Goal: Task Accomplishment & Management: Use online tool/utility

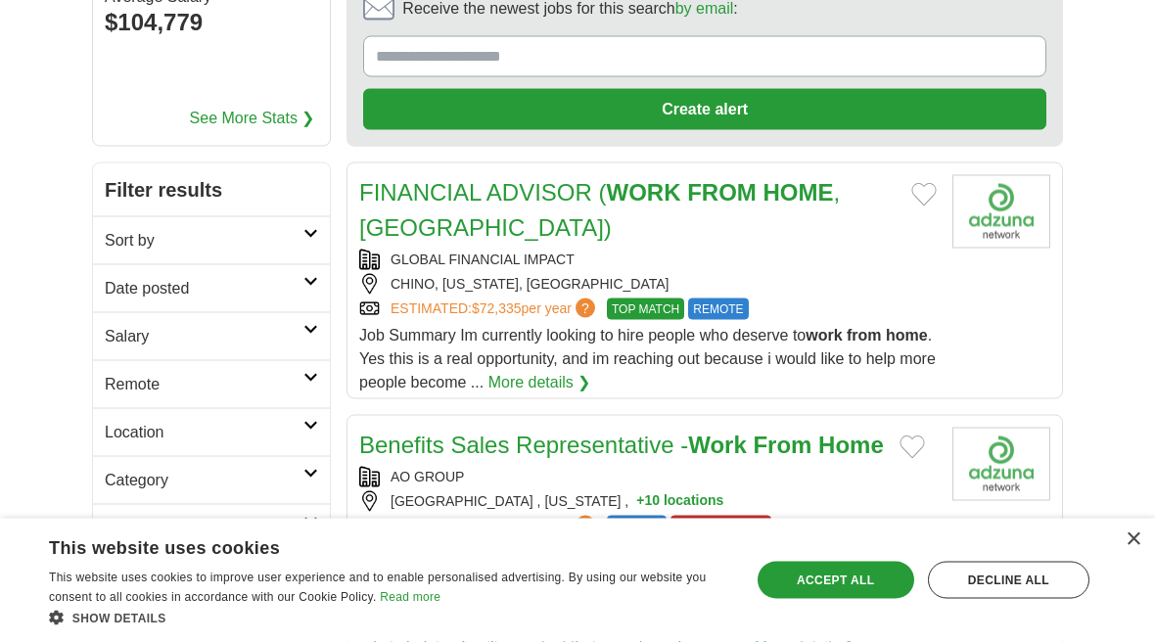
scroll to position [212, 0]
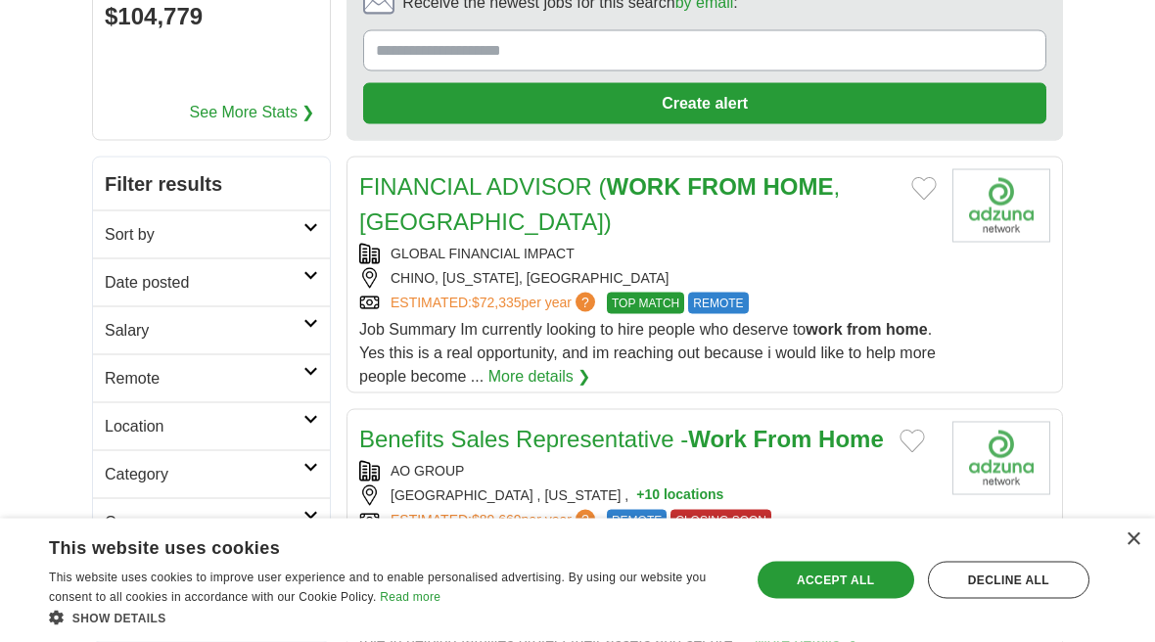
click at [855, 321] on span "Job Summary Im currently looking to hire people who deserve to work from home .…" at bounding box center [647, 353] width 577 height 64
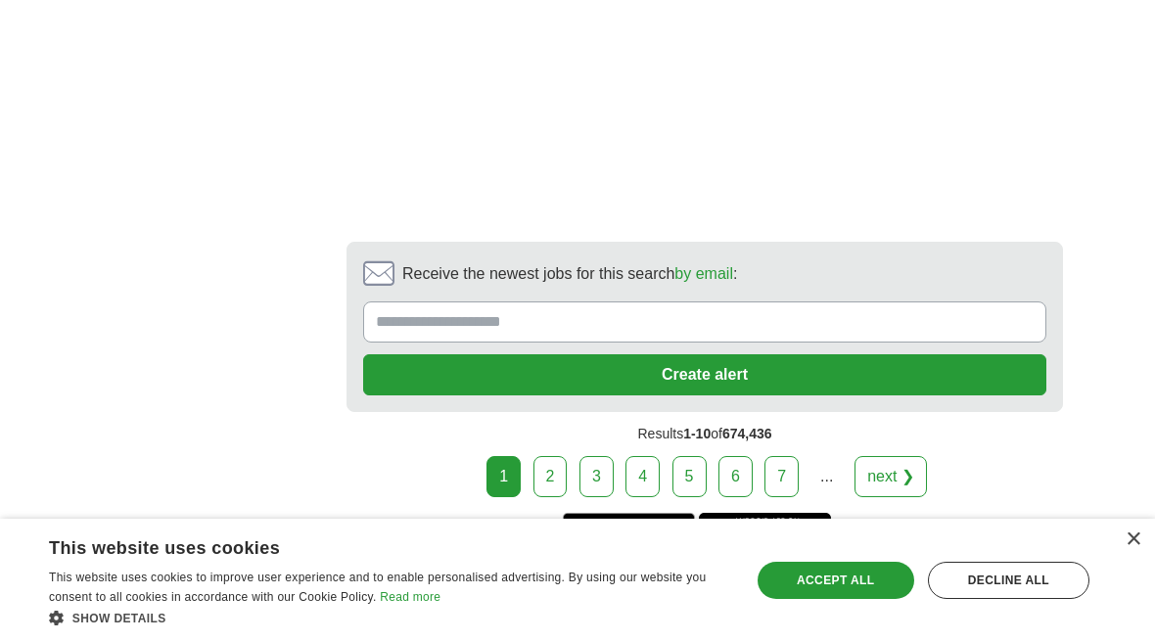
scroll to position [4499, 0]
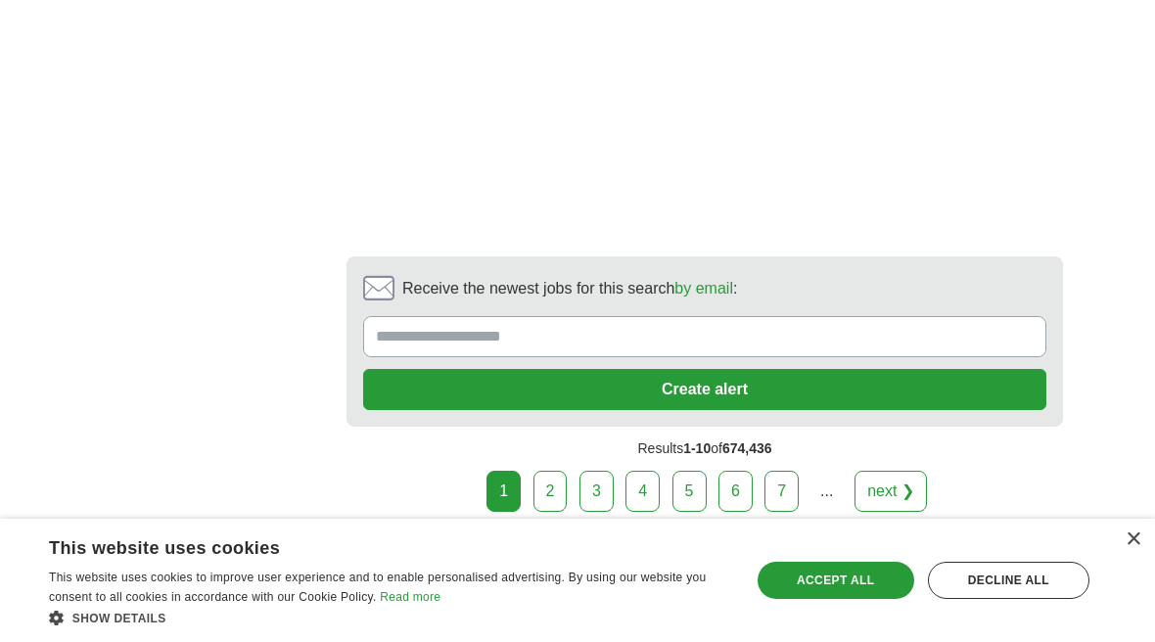
click at [567, 471] on link "2" at bounding box center [550, 491] width 34 height 41
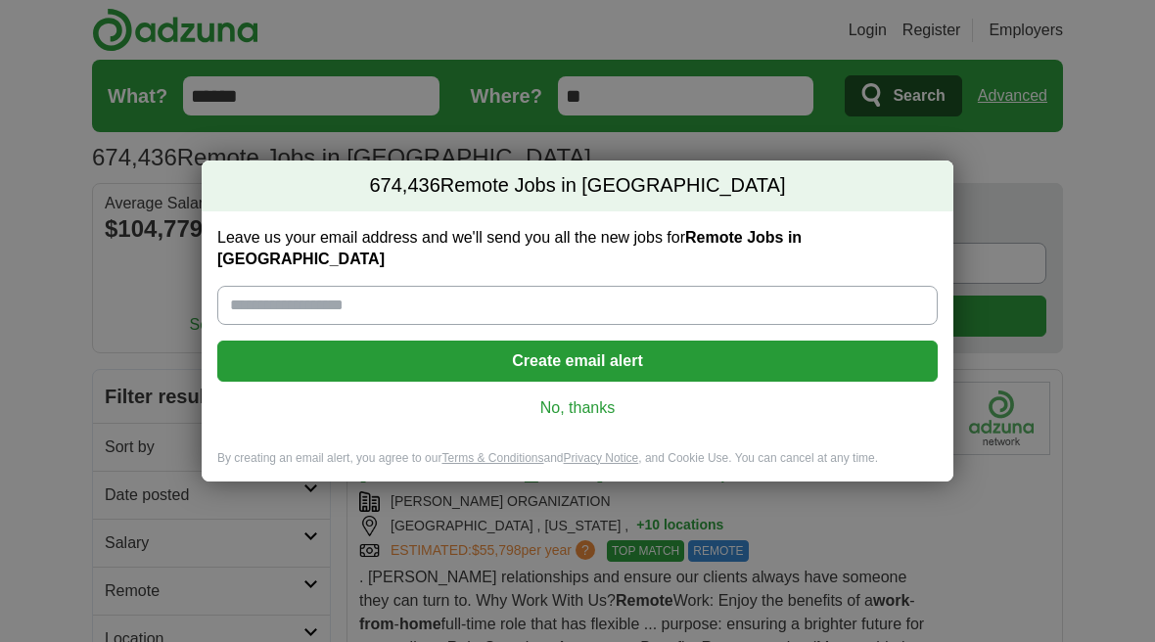
click at [1074, 425] on div "674,436 Remote Jobs in [GEOGRAPHIC_DATA] Leave us your email address and we'll …" at bounding box center [577, 321] width 1155 height 642
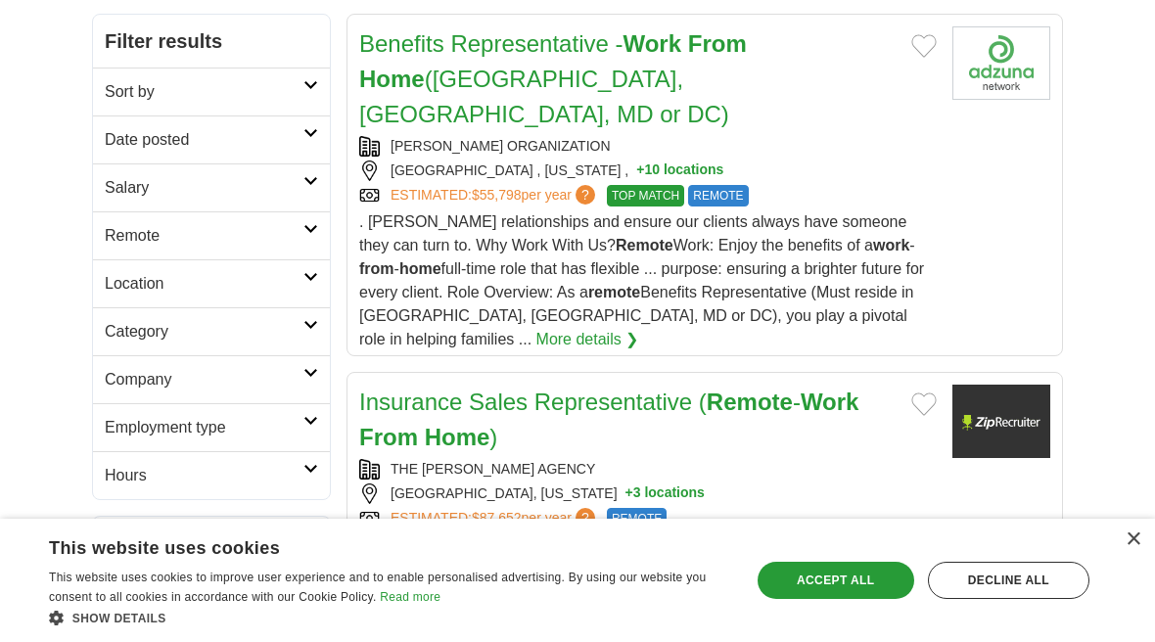
scroll to position [288, 0]
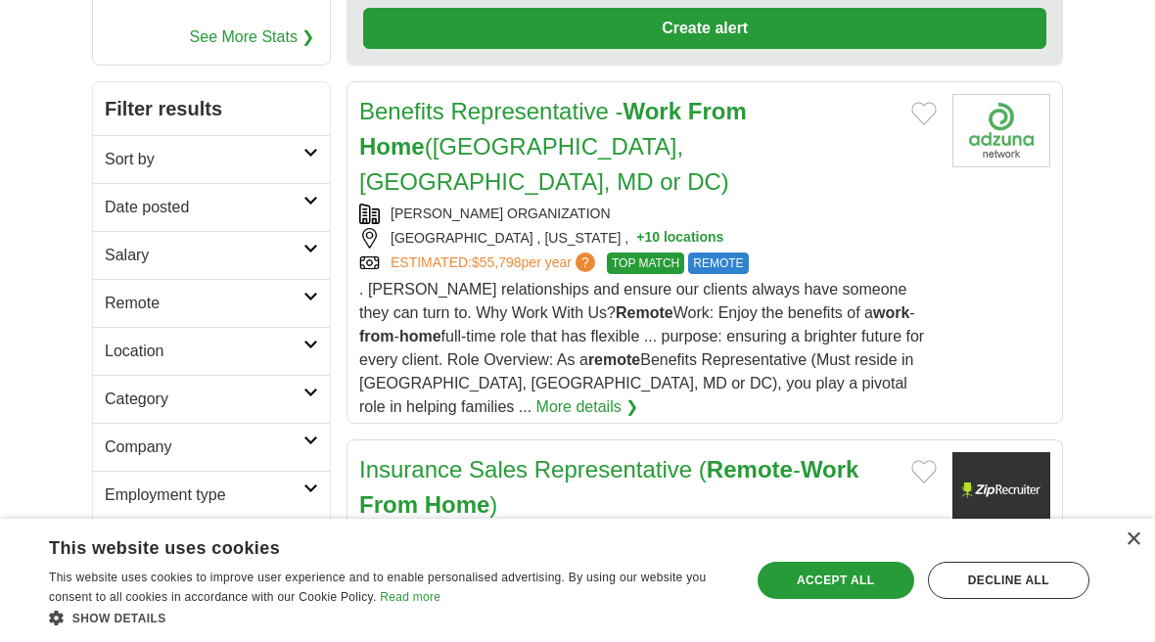
click at [307, 273] on link "Salary" at bounding box center [211, 255] width 237 height 48
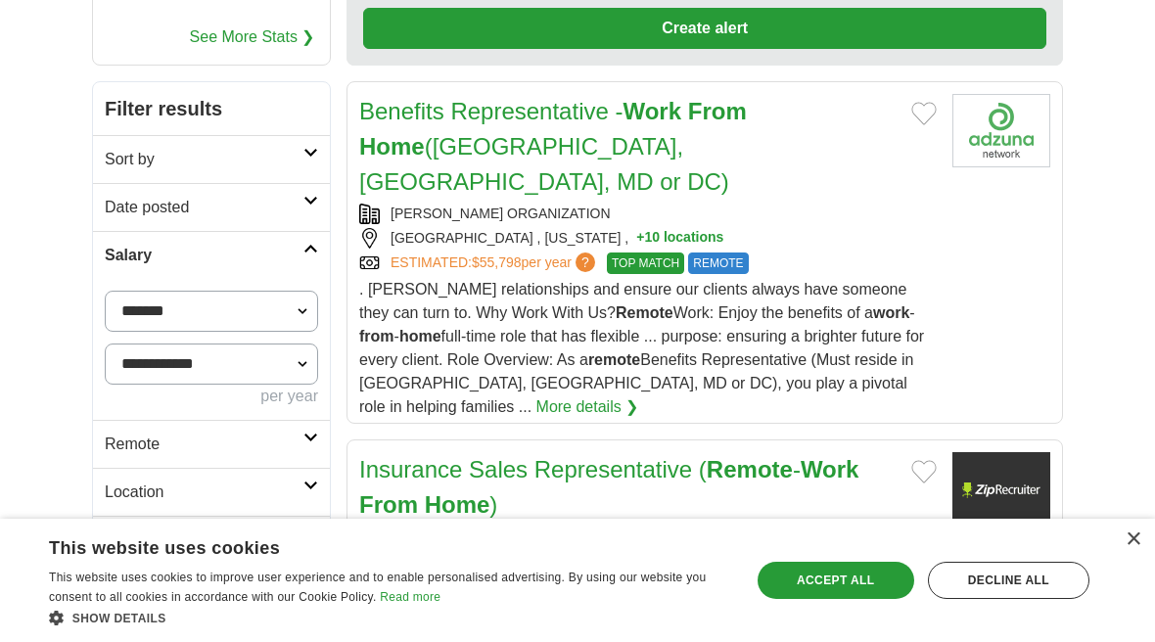
click at [437, 364] on article "Benefits Representative - Work From Home (PA, VA, MD or DC) OLUSEGUN ORGANIZATI…" at bounding box center [705, 252] width 716 height 343
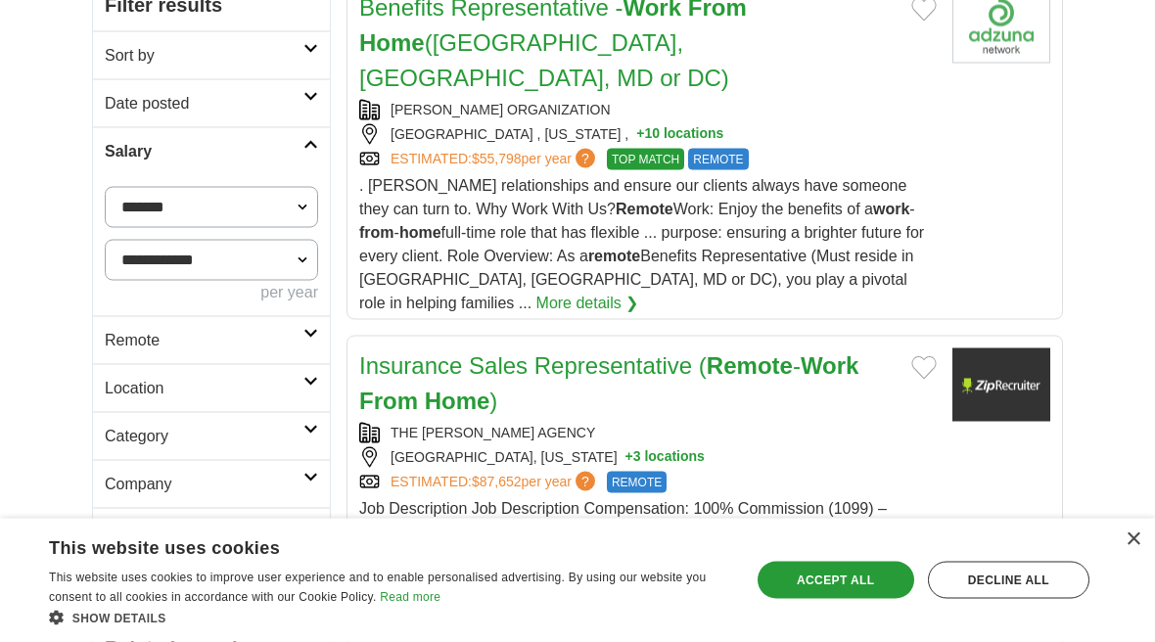
scroll to position [393, 0]
click at [317, 391] on link "Location" at bounding box center [211, 387] width 237 height 48
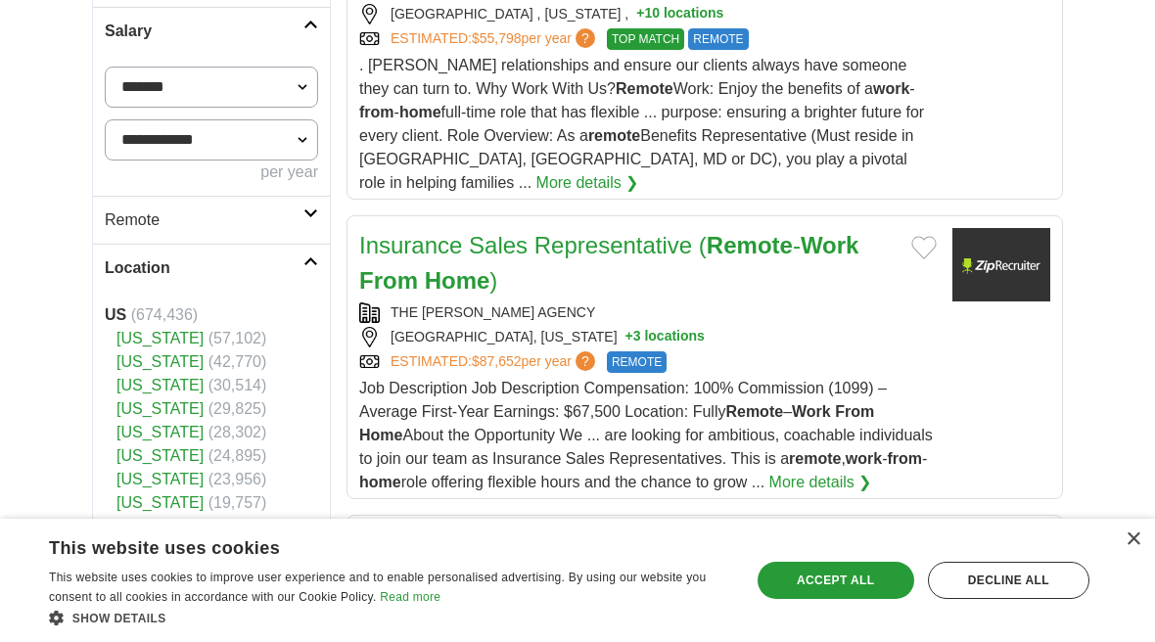
scroll to position [513, 0]
click at [317, 256] on icon at bounding box center [310, 260] width 15 height 10
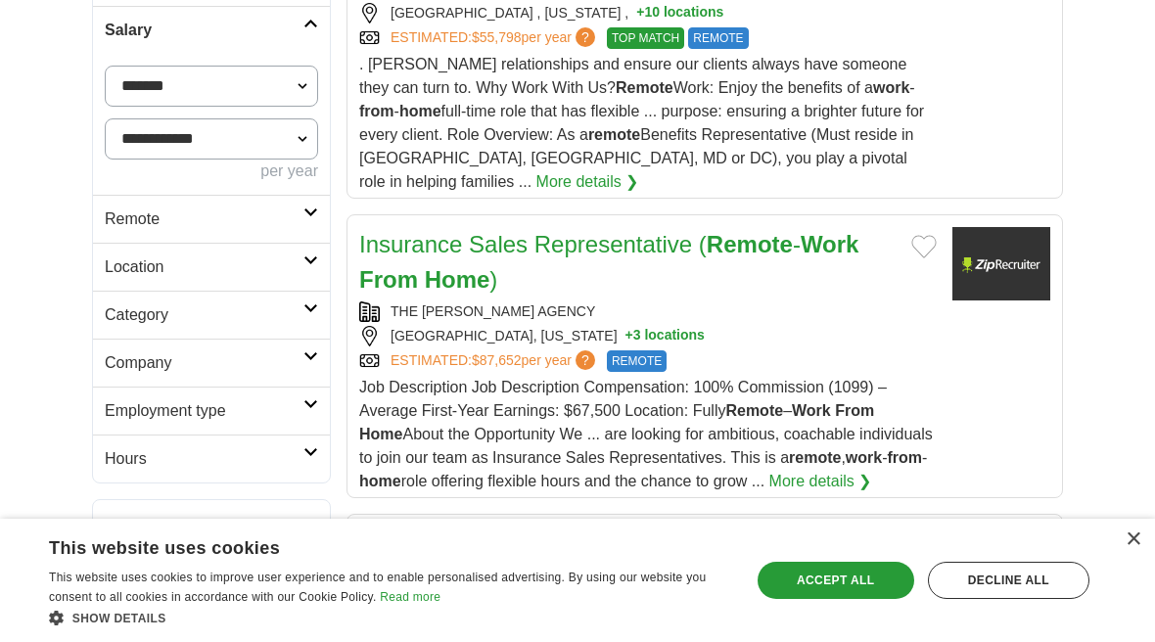
click at [318, 418] on link "Employment type" at bounding box center [211, 411] width 237 height 48
click at [171, 485] on link "Permanent" at bounding box center [143, 481] width 76 height 17
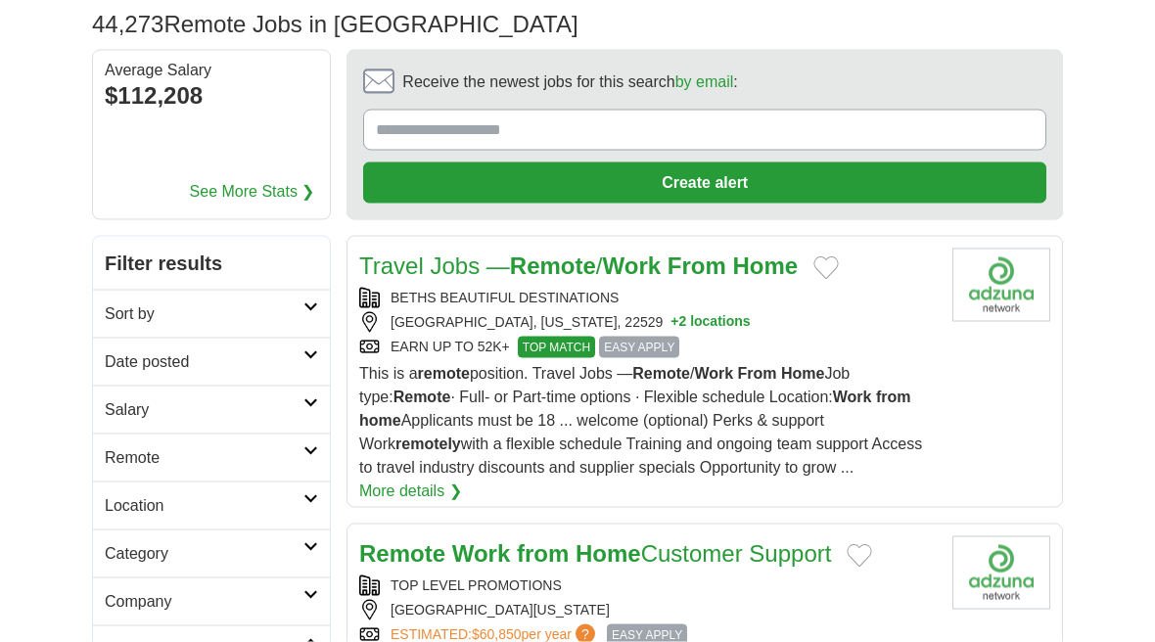
click at [314, 372] on link "Date posted" at bounding box center [211, 362] width 237 height 48
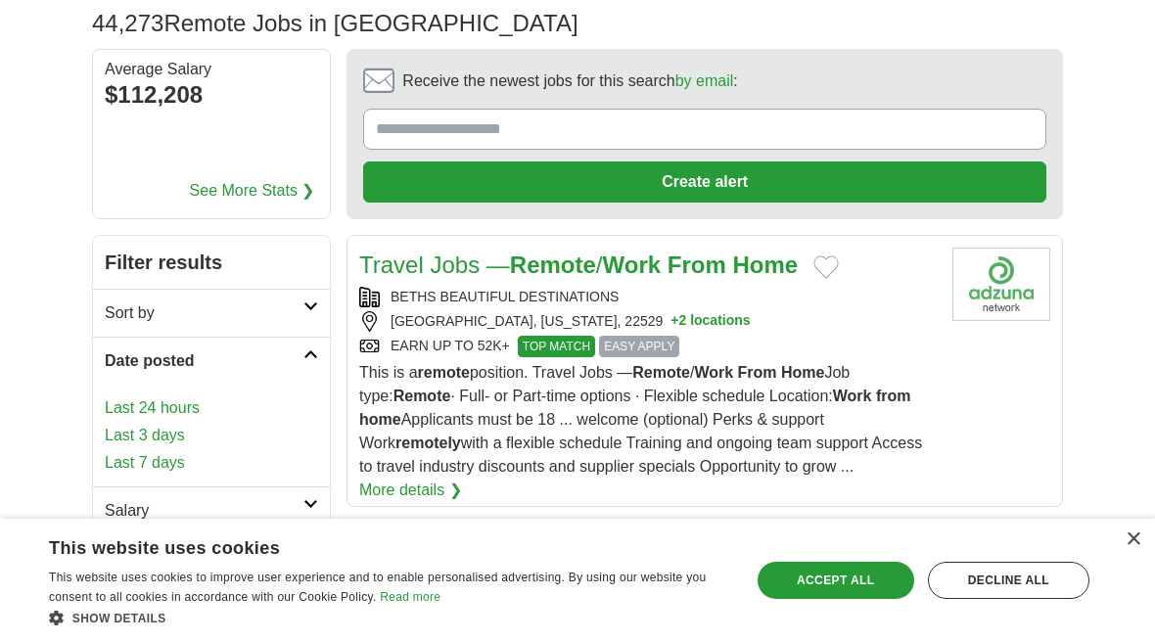
click at [319, 357] on link "Date posted" at bounding box center [211, 361] width 237 height 48
click at [317, 313] on link "Sort by" at bounding box center [211, 313] width 237 height 48
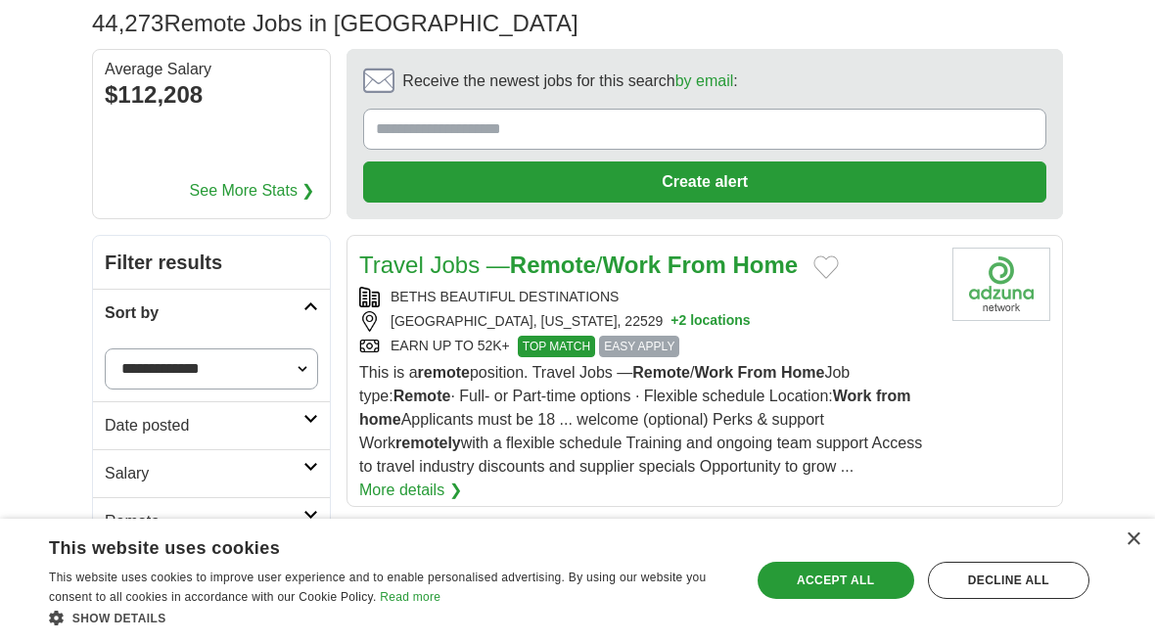
click at [325, 314] on link "Sort by" at bounding box center [211, 313] width 237 height 48
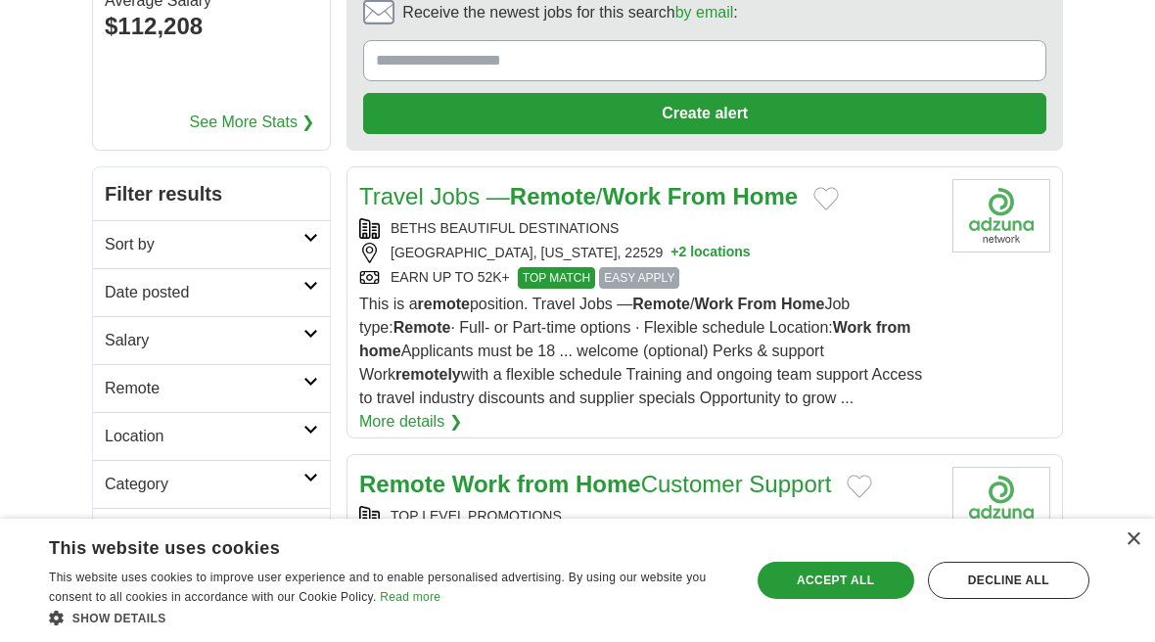
scroll to position [207, 0]
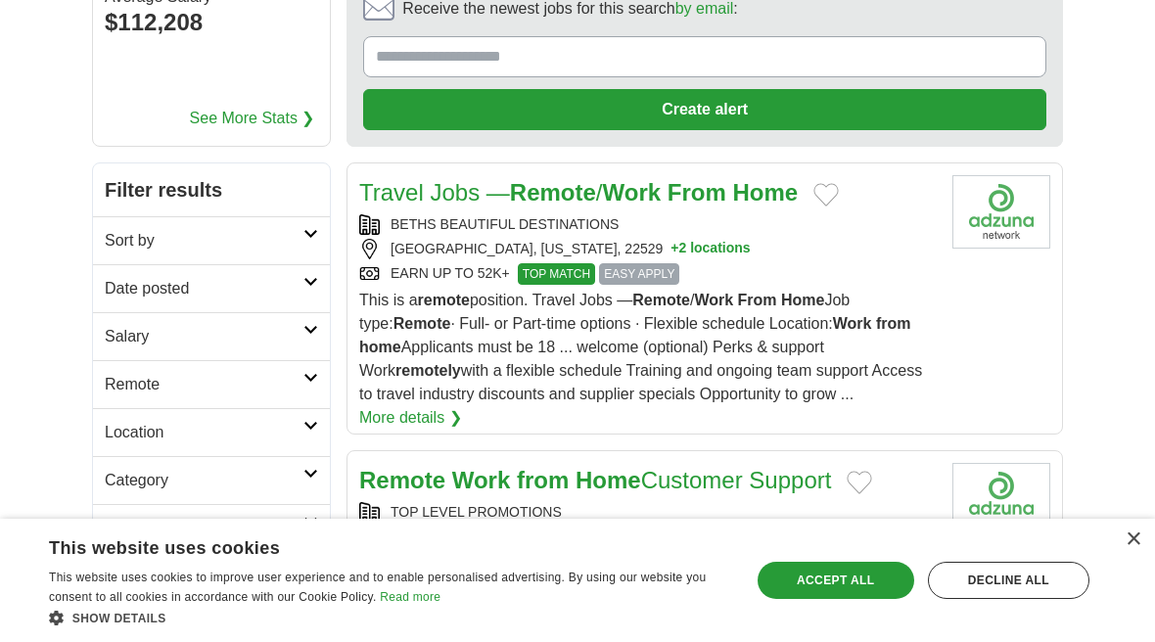
click at [322, 238] on link "Sort by" at bounding box center [211, 240] width 237 height 48
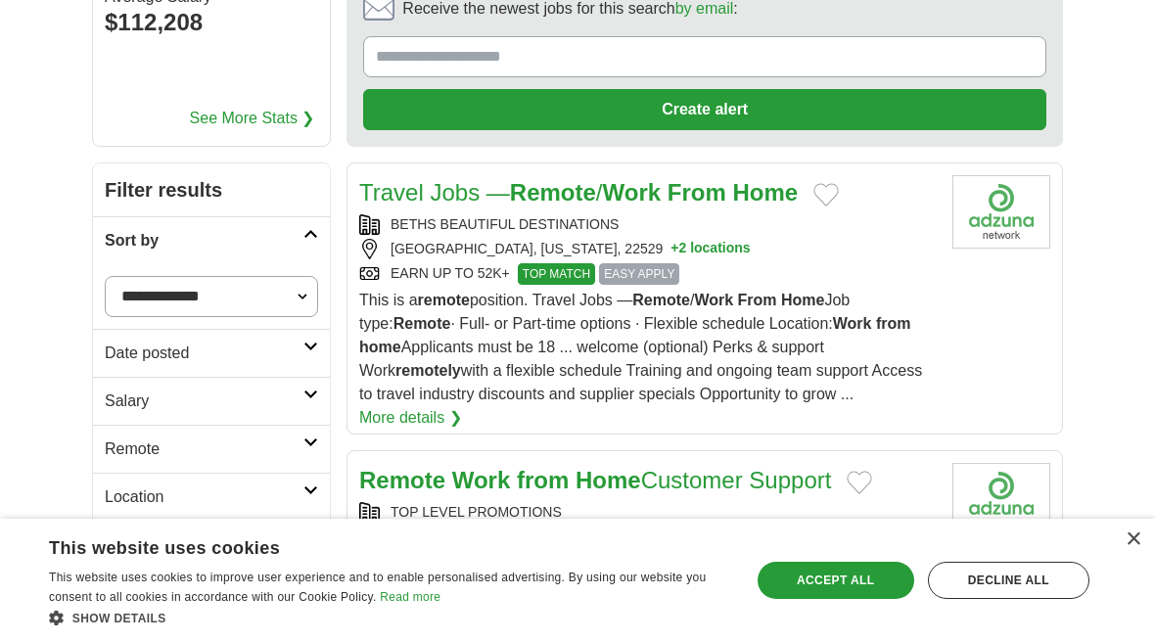
click at [300, 300] on select "**********" at bounding box center [211, 296] width 213 height 41
select select "**********"
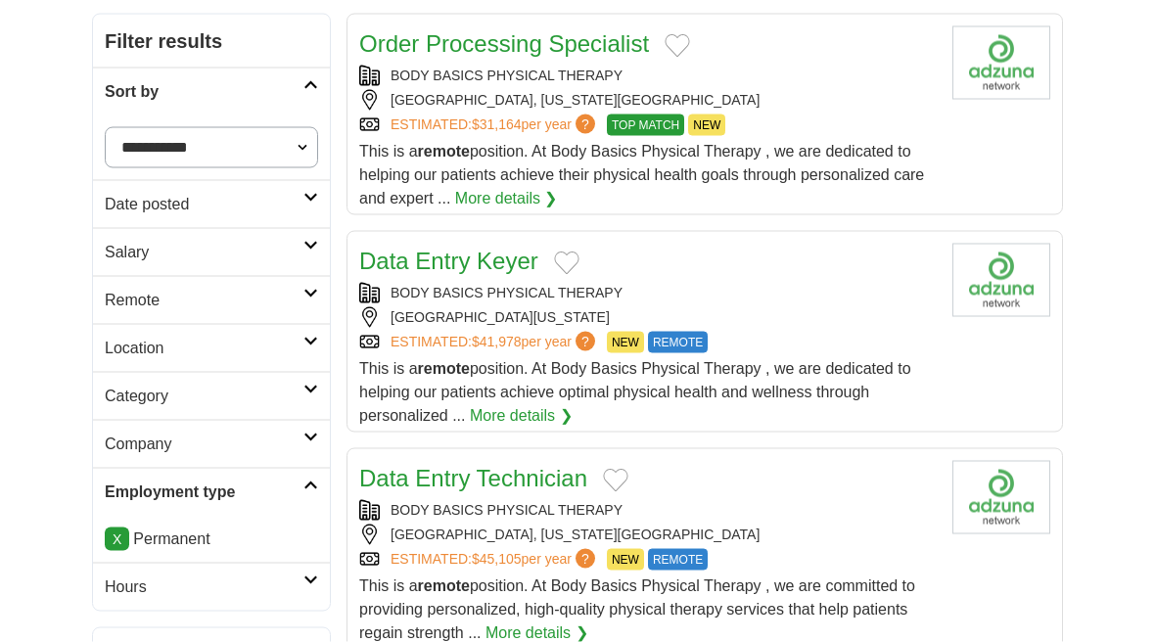
scroll to position [350, 0]
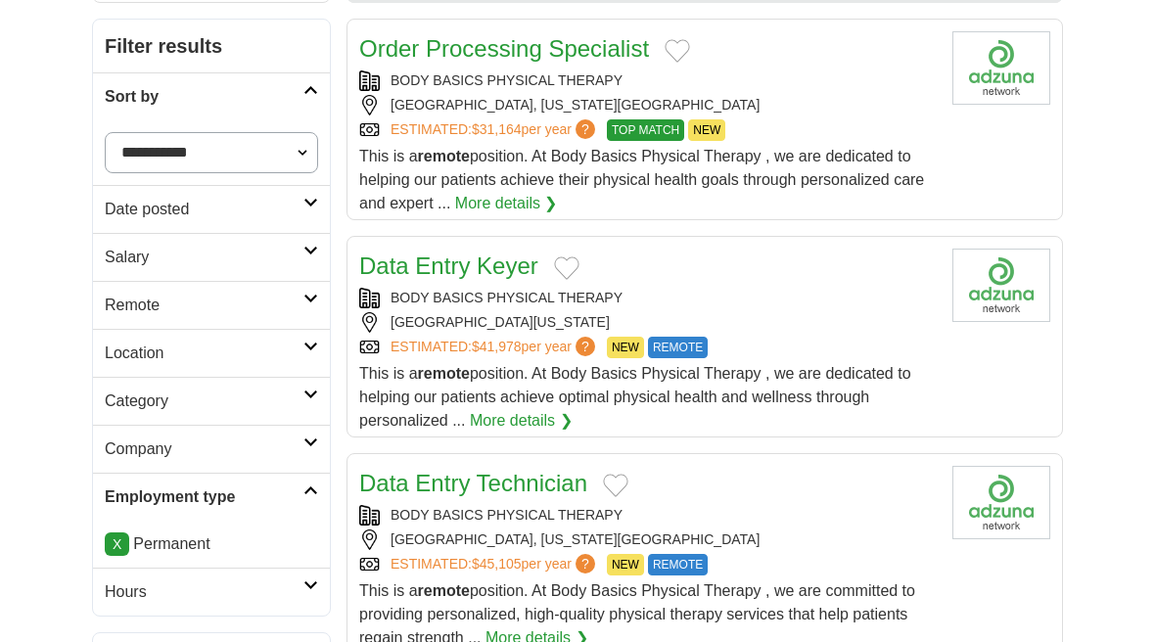
click at [315, 591] on link "Hours" at bounding box center [211, 592] width 237 height 48
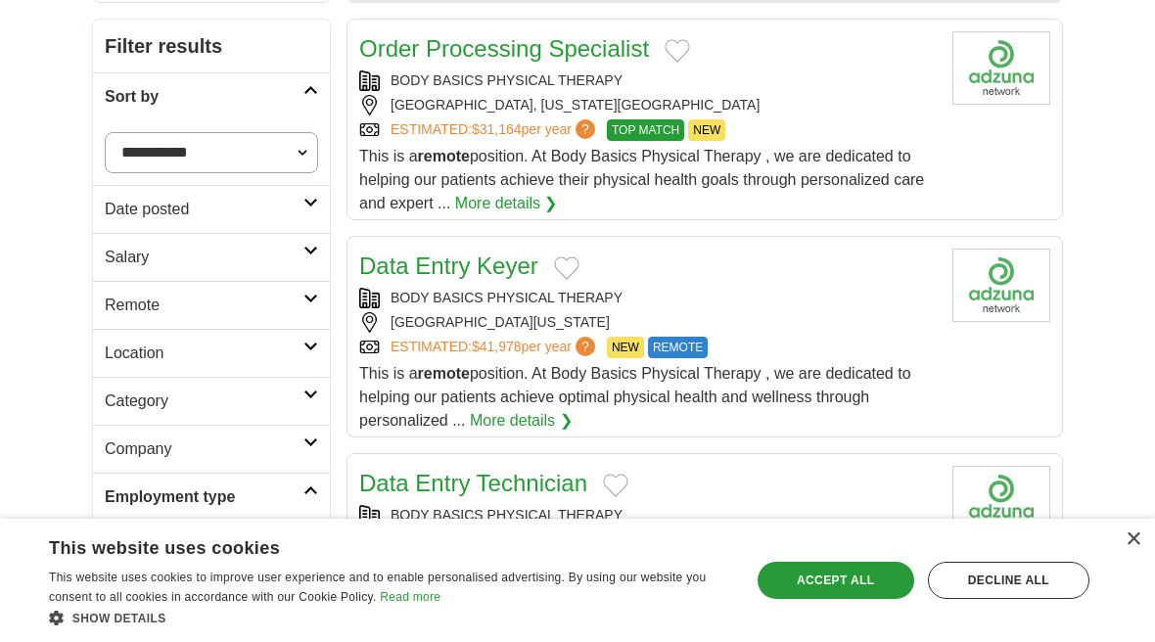
click at [326, 601] on link "Hours" at bounding box center [211, 592] width 237 height 48
click at [323, 436] on link "Company" at bounding box center [211, 449] width 237 height 48
click at [326, 444] on link "Company" at bounding box center [211, 449] width 237 height 48
click at [322, 402] on link "Category" at bounding box center [211, 401] width 237 height 48
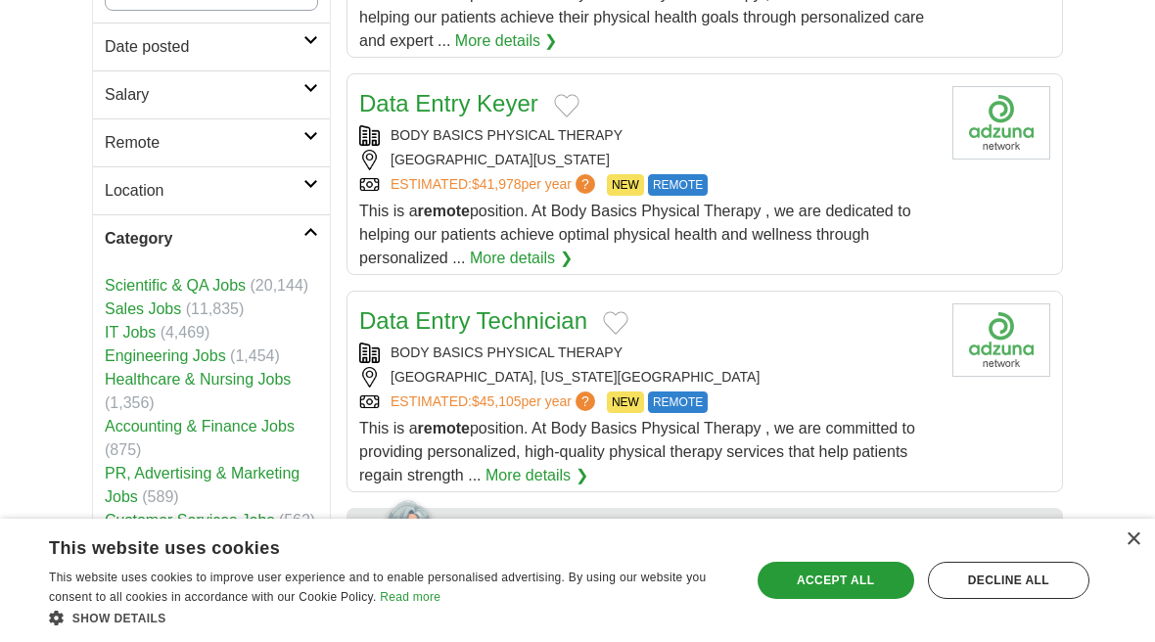
scroll to position [512, 0]
click at [860, 222] on div "This is a remote position. At Body Basics Physical Therapy , we are dedicated t…" at bounding box center [648, 236] width 578 height 70
